Goal: Check status: Check status

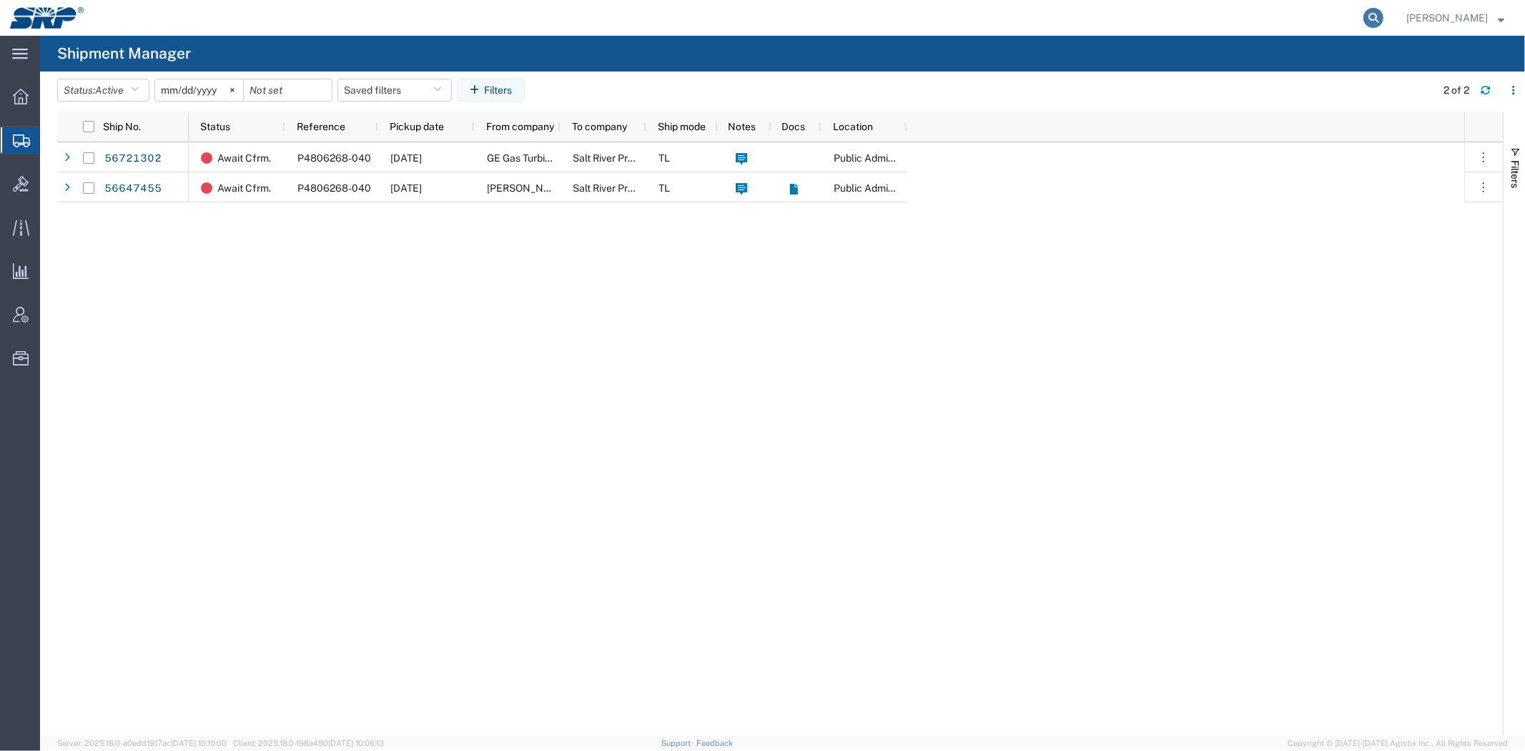
click at [1371, 8] on icon at bounding box center [1373, 18] width 20 height 20
click at [1284, 16] on input "search" at bounding box center [1146, 18] width 435 height 34
paste input "4500327761"
type input "4500327761"
